Goal: Task Accomplishment & Management: Complete application form

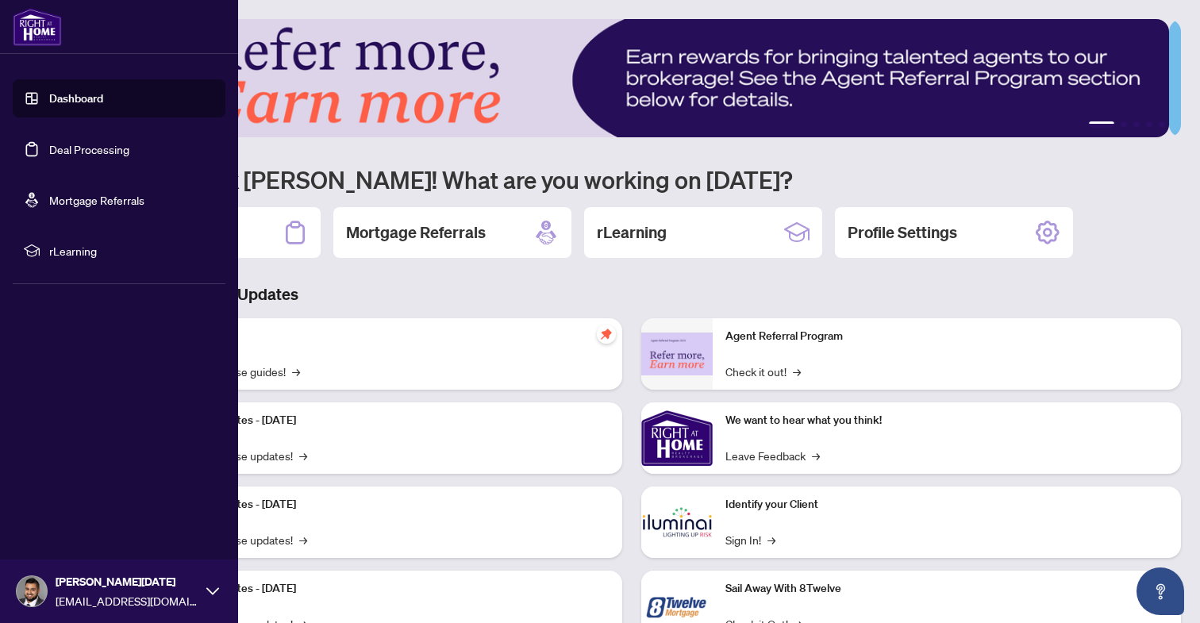
click at [49, 148] on link "Deal Processing" at bounding box center [89, 149] width 80 height 14
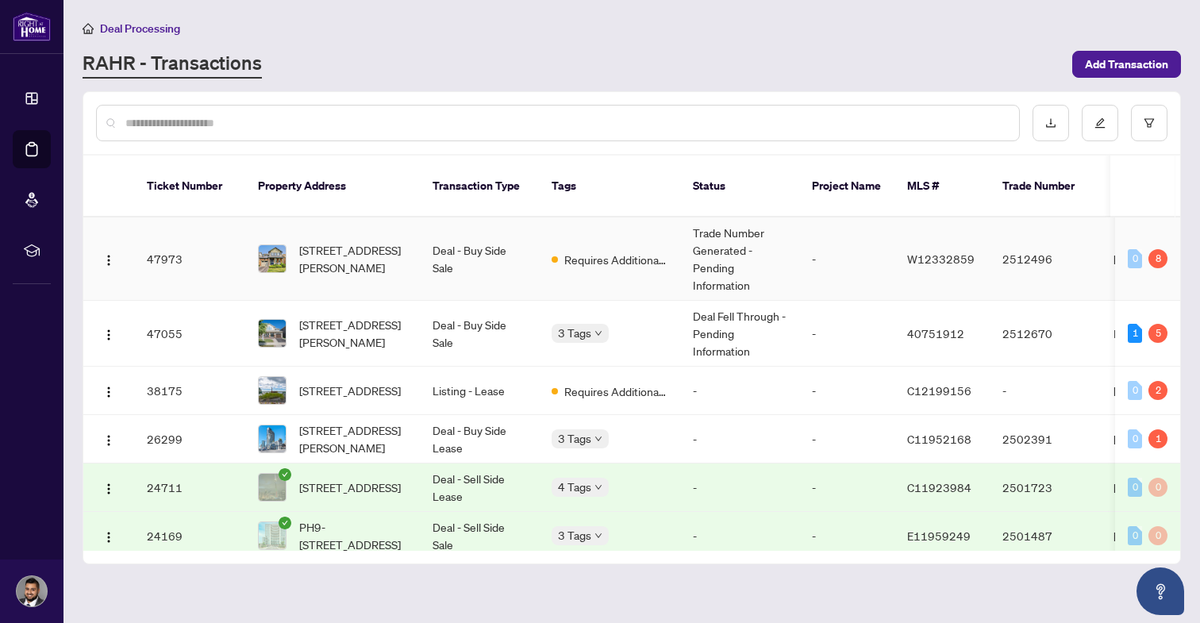
click at [361, 260] on td "357 Jelinik Terr, Milton, Ontario L9T 7M8, Canada" at bounding box center [332, 258] width 175 height 83
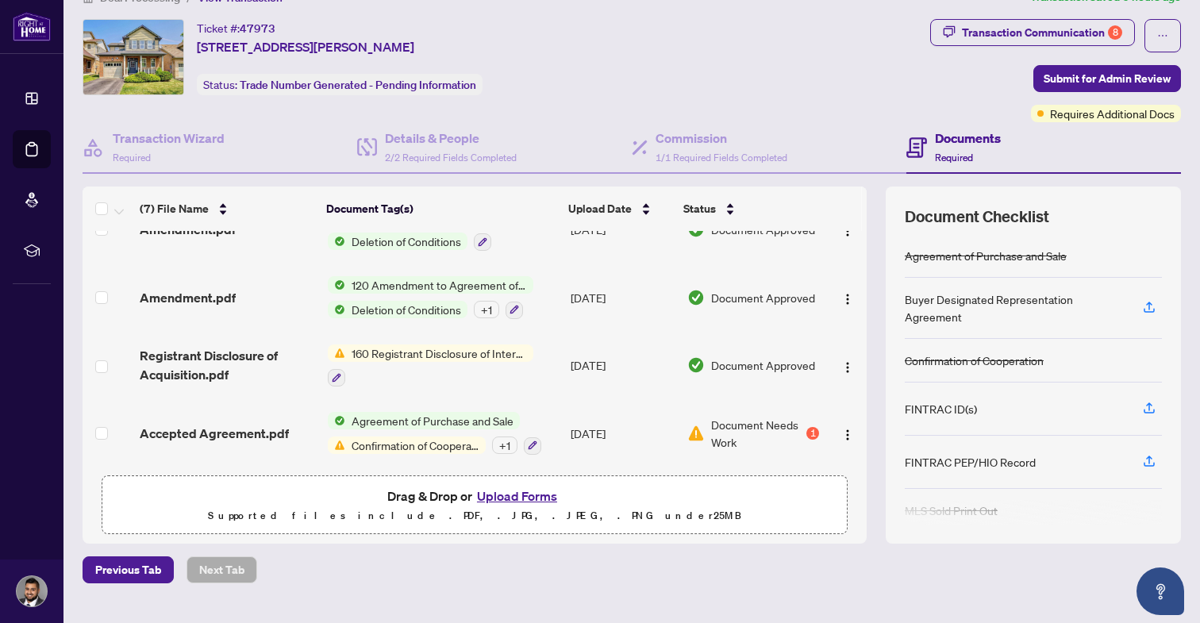
scroll to position [33, 0]
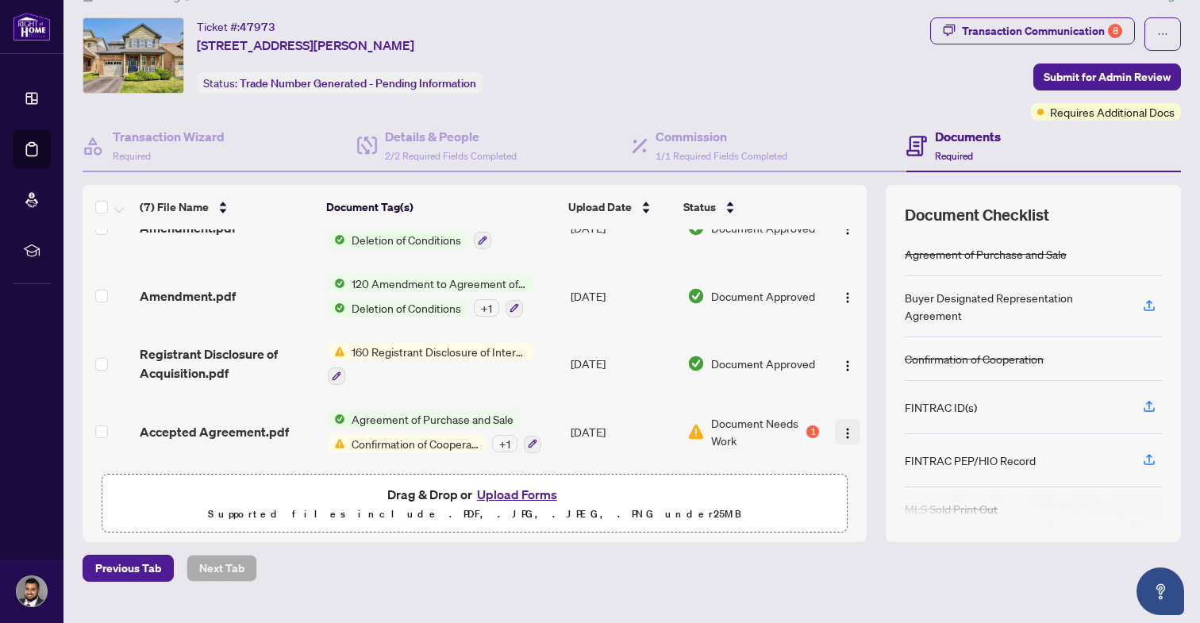
click at [835, 420] on button "button" at bounding box center [847, 431] width 25 height 25
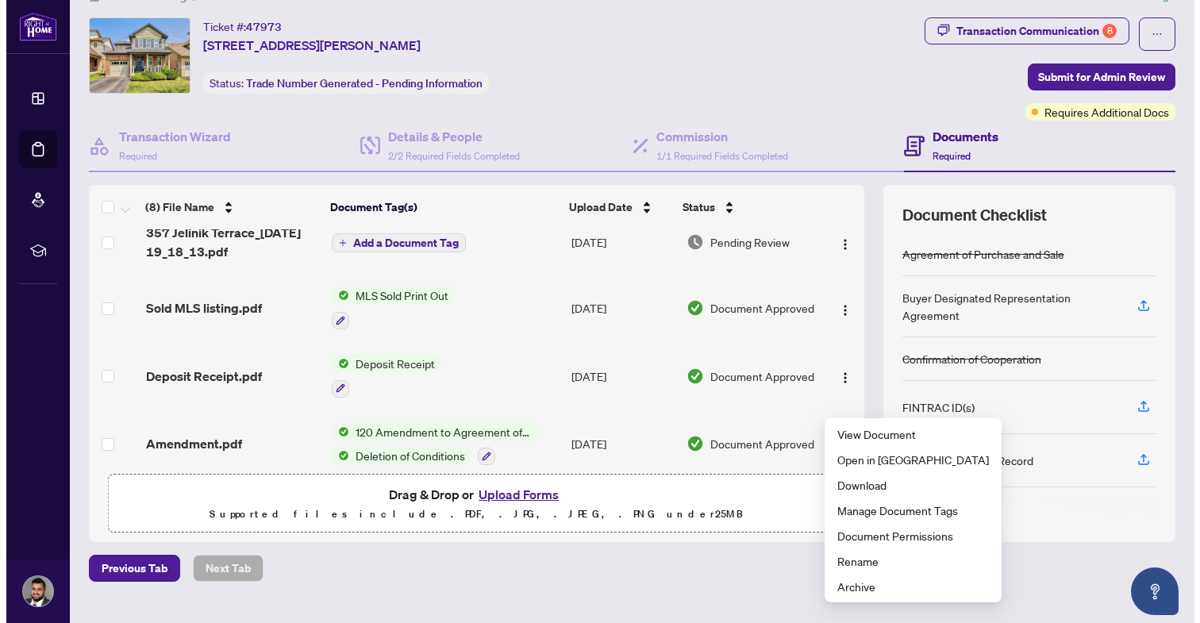
scroll to position [0, 0]
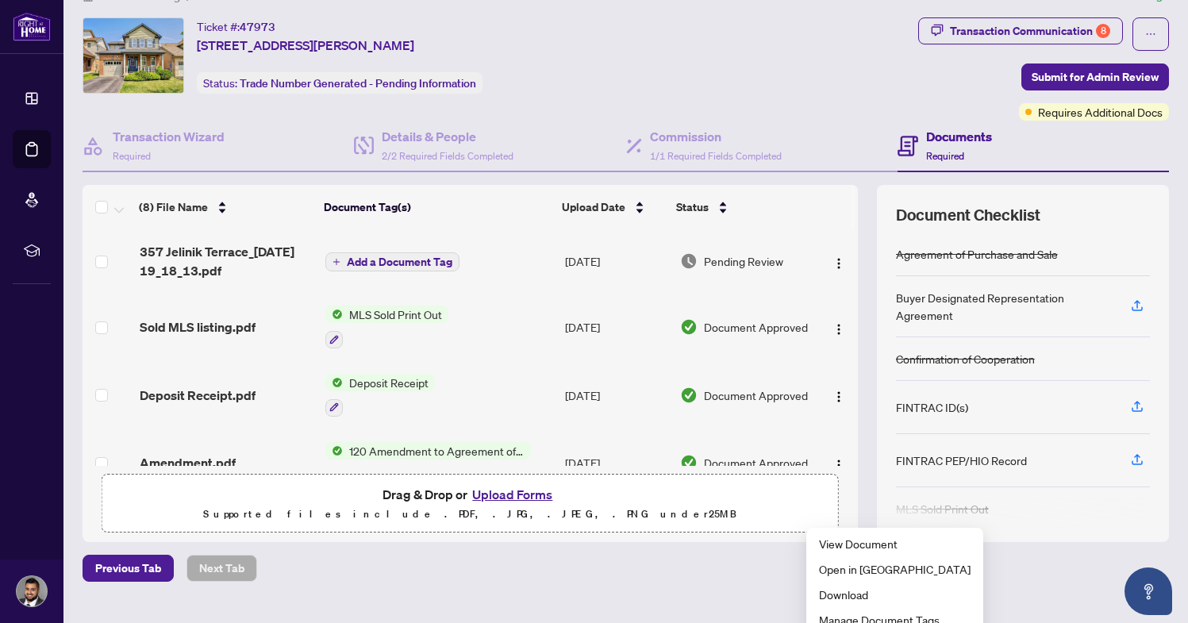
click at [359, 256] on span "Add a Document Tag" at bounding box center [400, 261] width 106 height 11
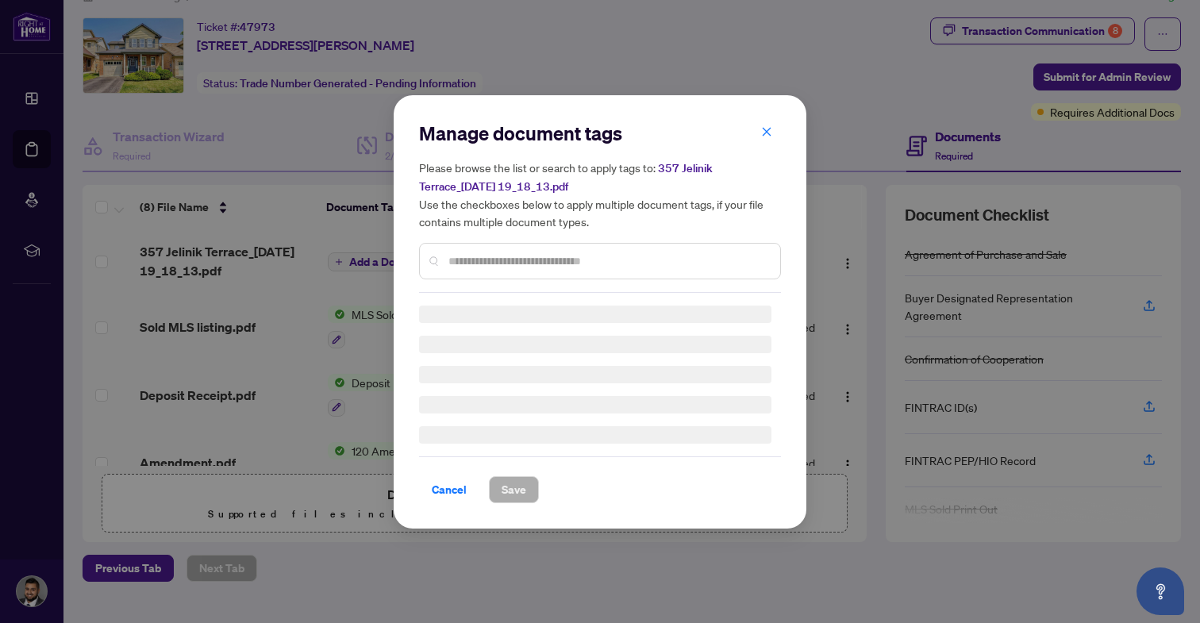
click at [484, 253] on div "Manage document tags Please browse the list or search to apply tags to: 357 Jel…" at bounding box center [600, 207] width 362 height 172
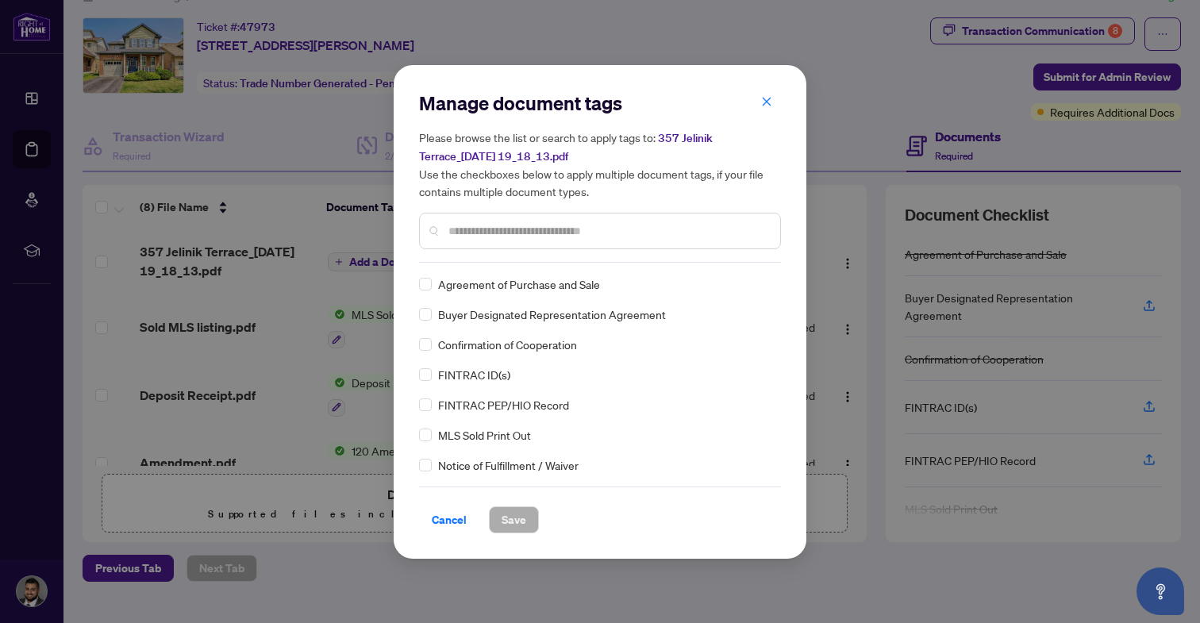
drag, startPoint x: 470, startPoint y: 289, endPoint x: 440, endPoint y: 289, distance: 29.4
click at [469, 289] on span "Agreement of Purchase and Sale" at bounding box center [519, 283] width 162 height 17
click at [513, 517] on span "Save" at bounding box center [514, 519] width 25 height 25
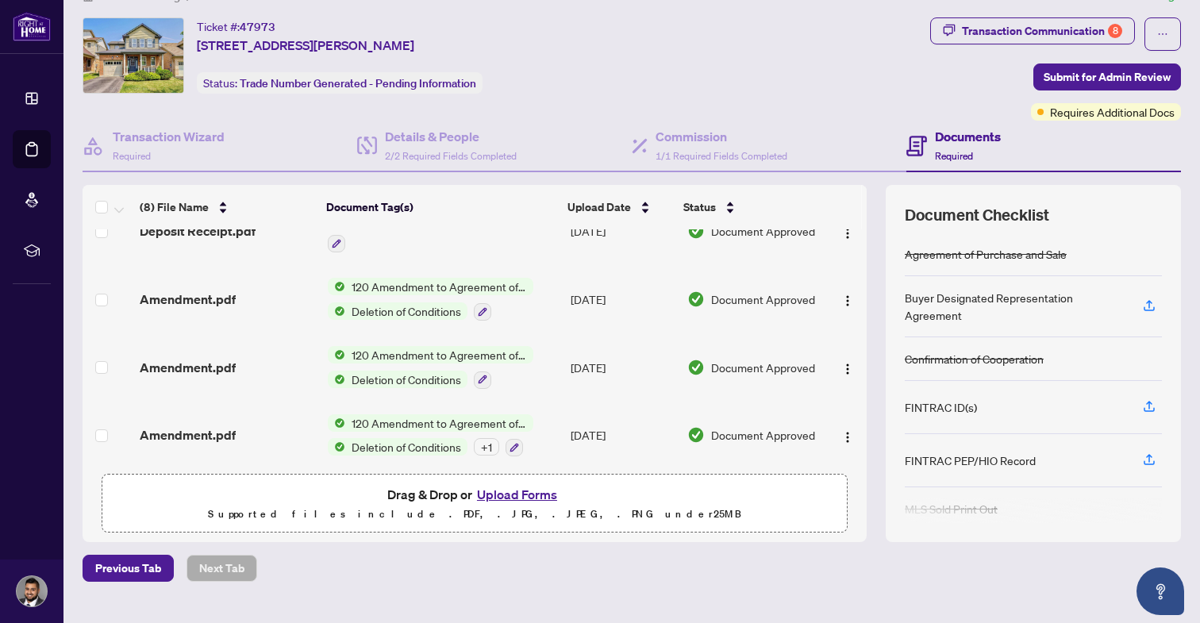
scroll to position [307, 0]
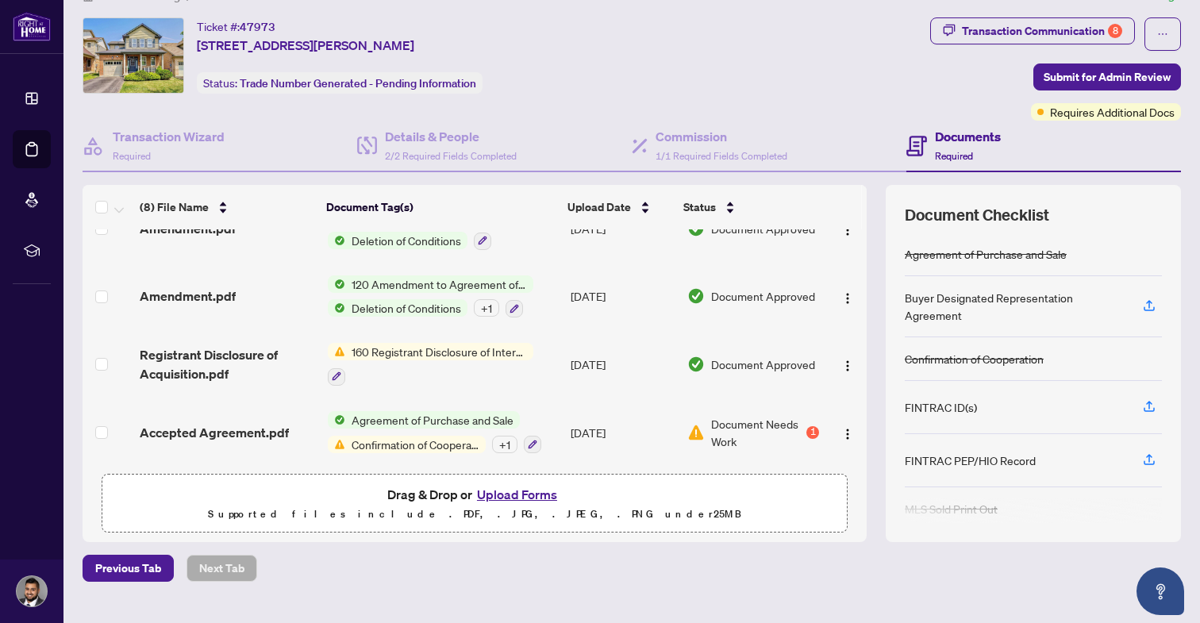
click at [359, 352] on span "160 Registrant Disclosure of Interest - Acquisition ofProperty" at bounding box center [439, 351] width 188 height 17
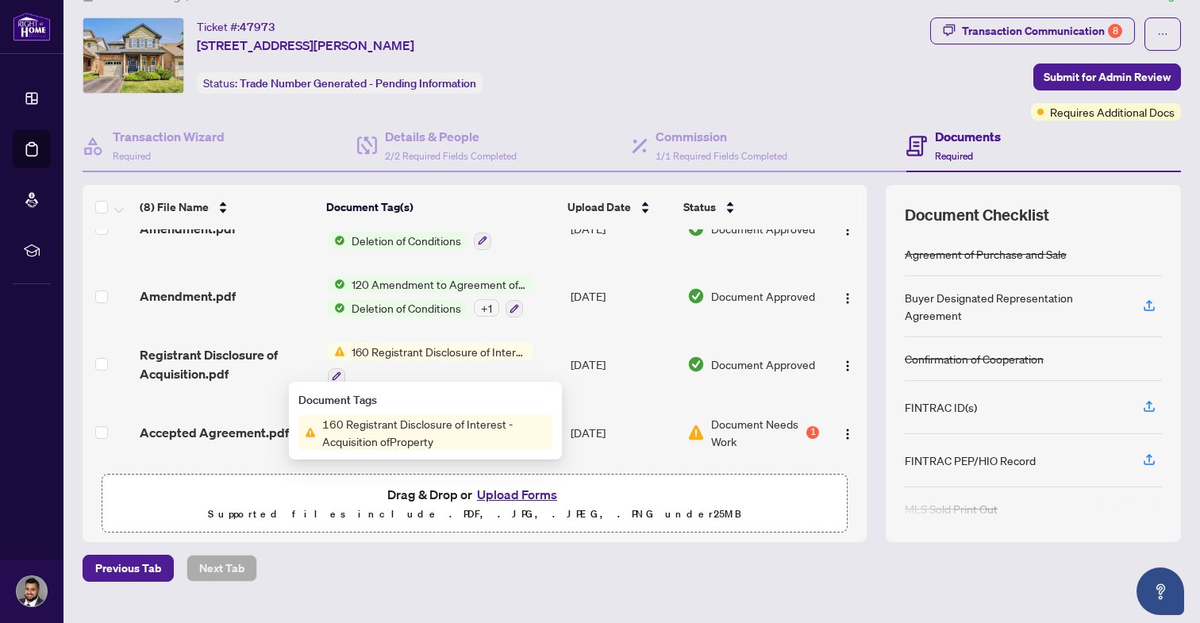
click at [950, 600] on div "Deal Processing / View Transaction Transaction saved a few seconds ago Ticket #…" at bounding box center [631, 312] width 1111 height 651
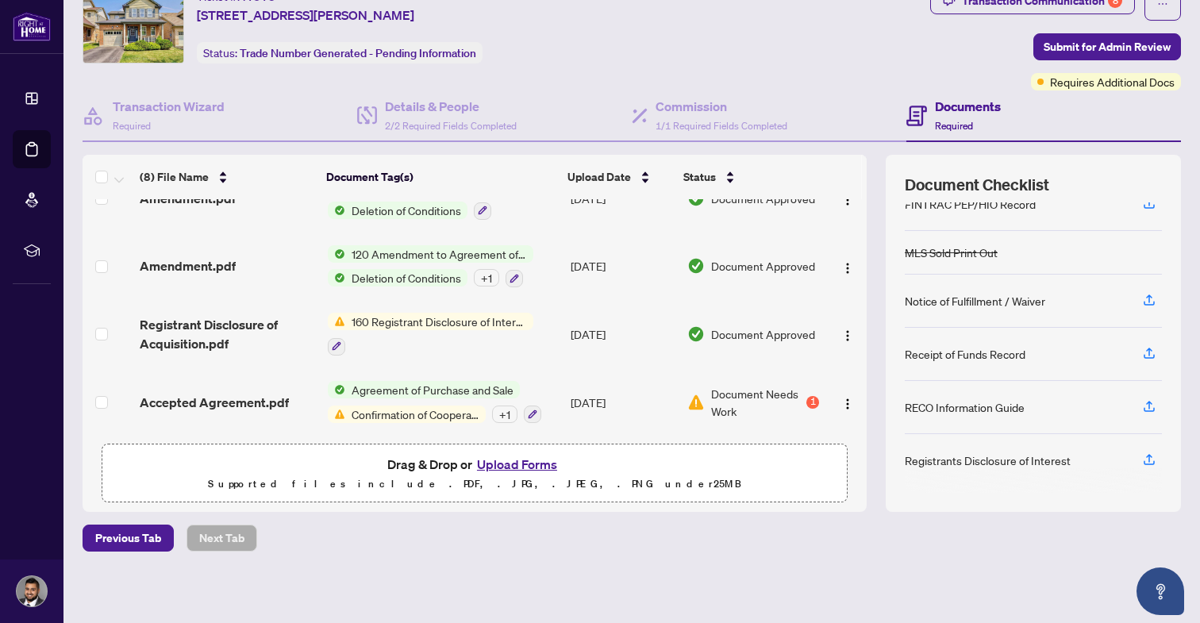
scroll to position [64, 0]
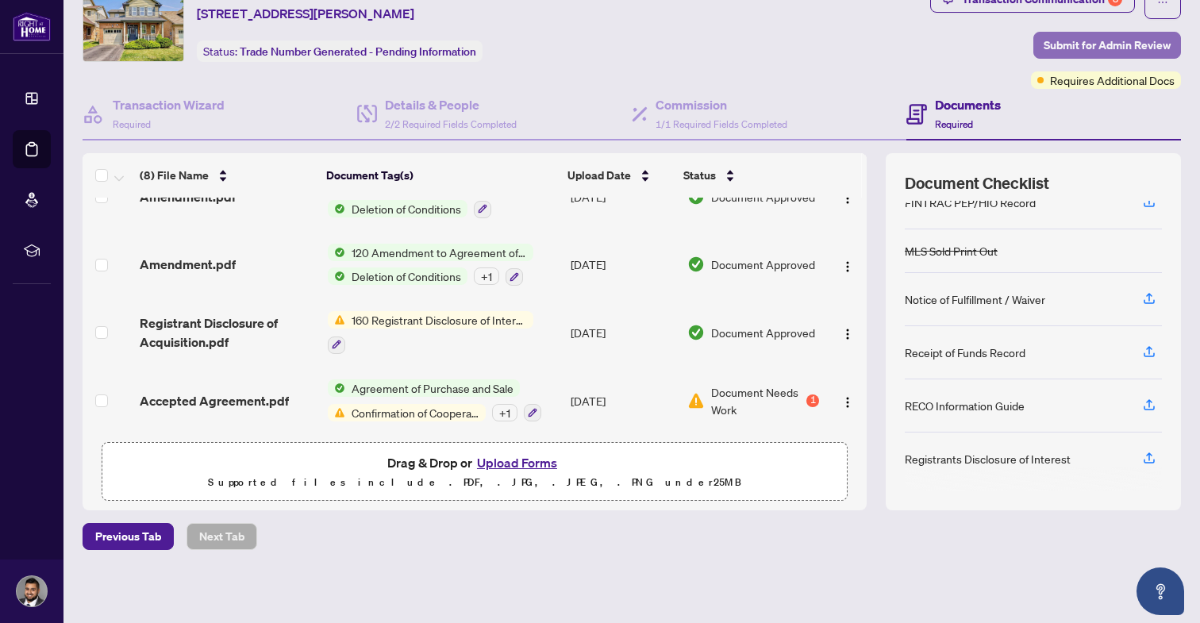
click at [1060, 37] on span "Submit for Admin Review" at bounding box center [1107, 45] width 127 height 25
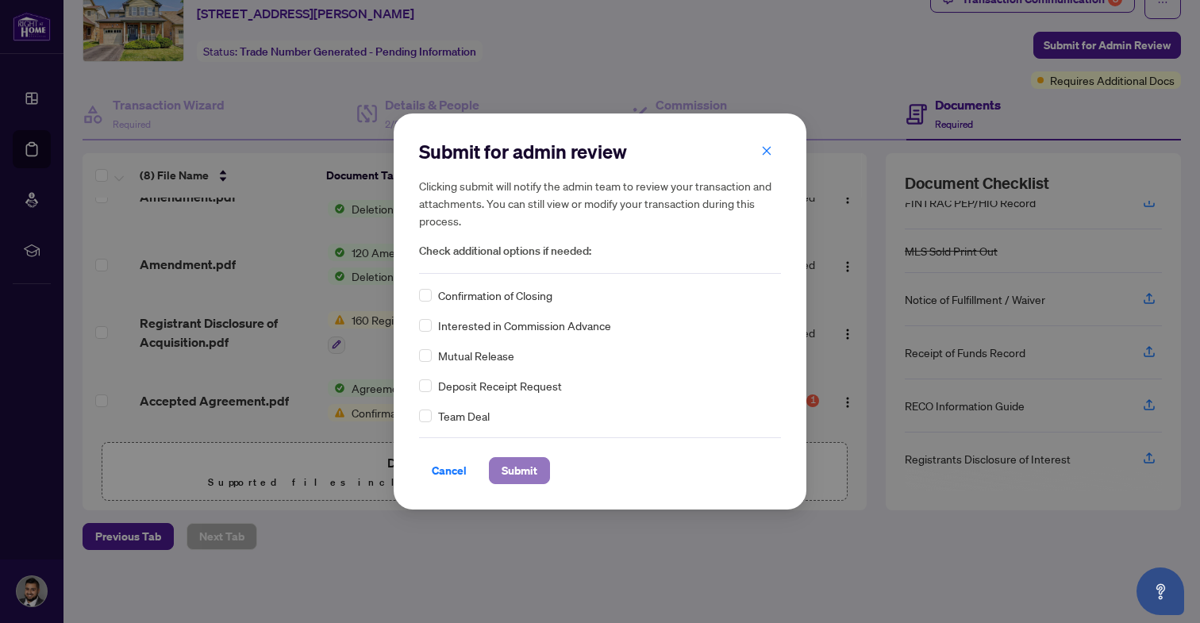
click at [512, 457] on button "Submit" at bounding box center [519, 470] width 61 height 27
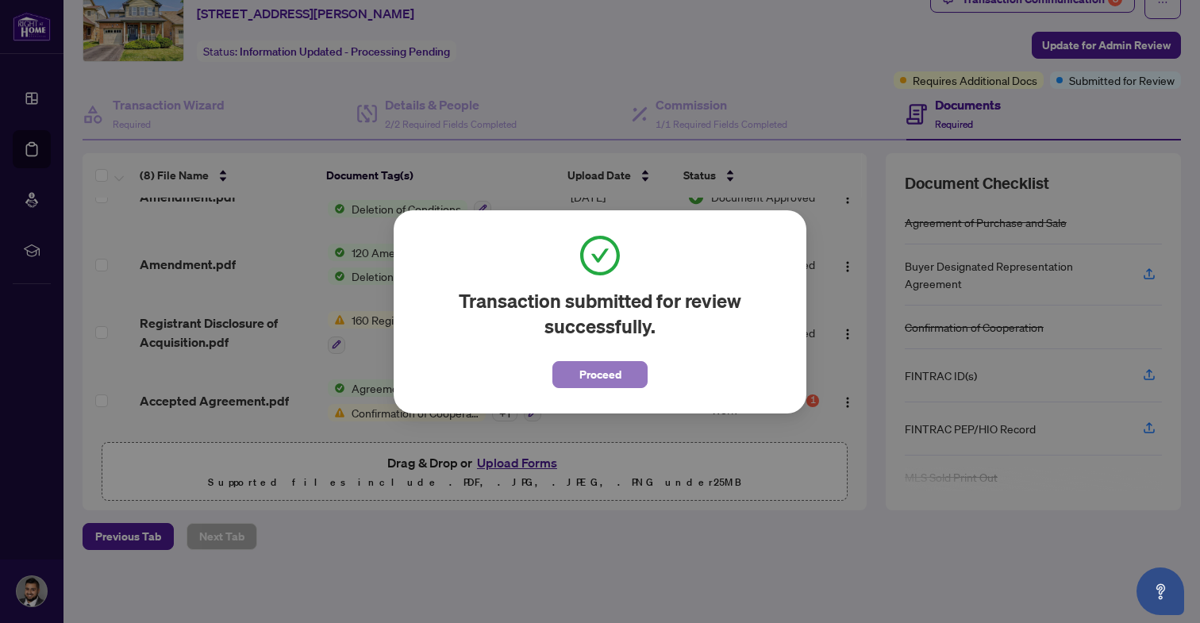
click at [608, 372] on span "Proceed" at bounding box center [600, 374] width 42 height 25
